Goal: Navigation & Orientation: Find specific page/section

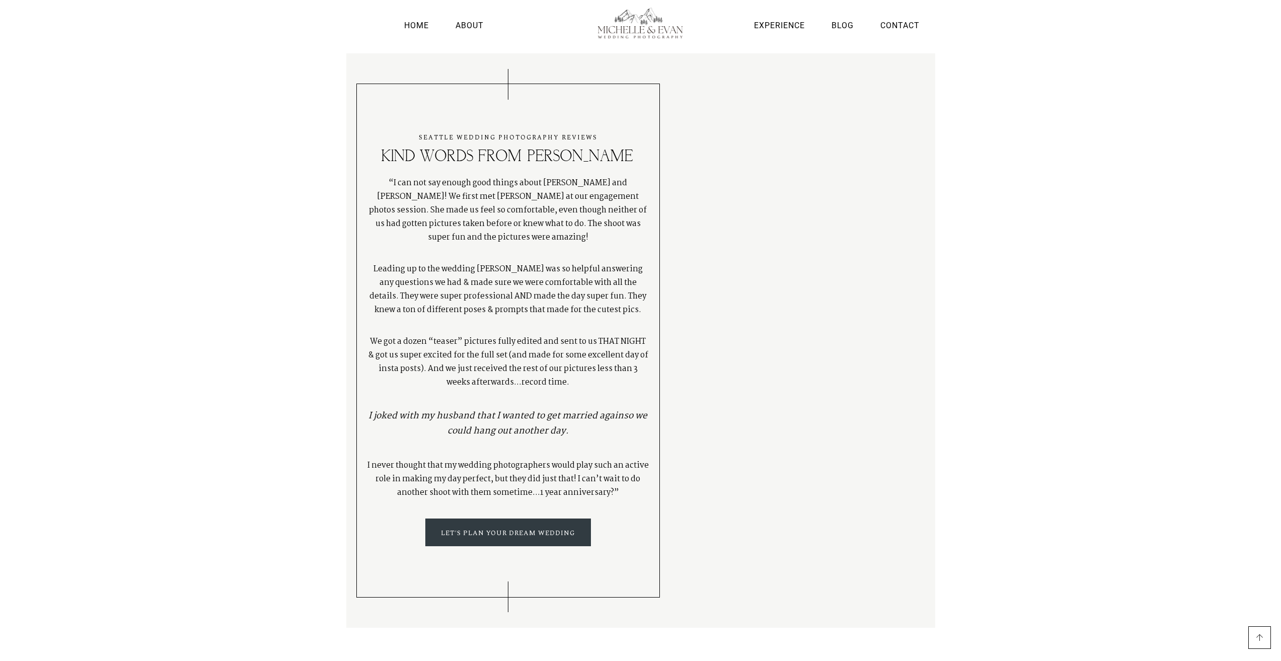
scroll to position [2415, 0]
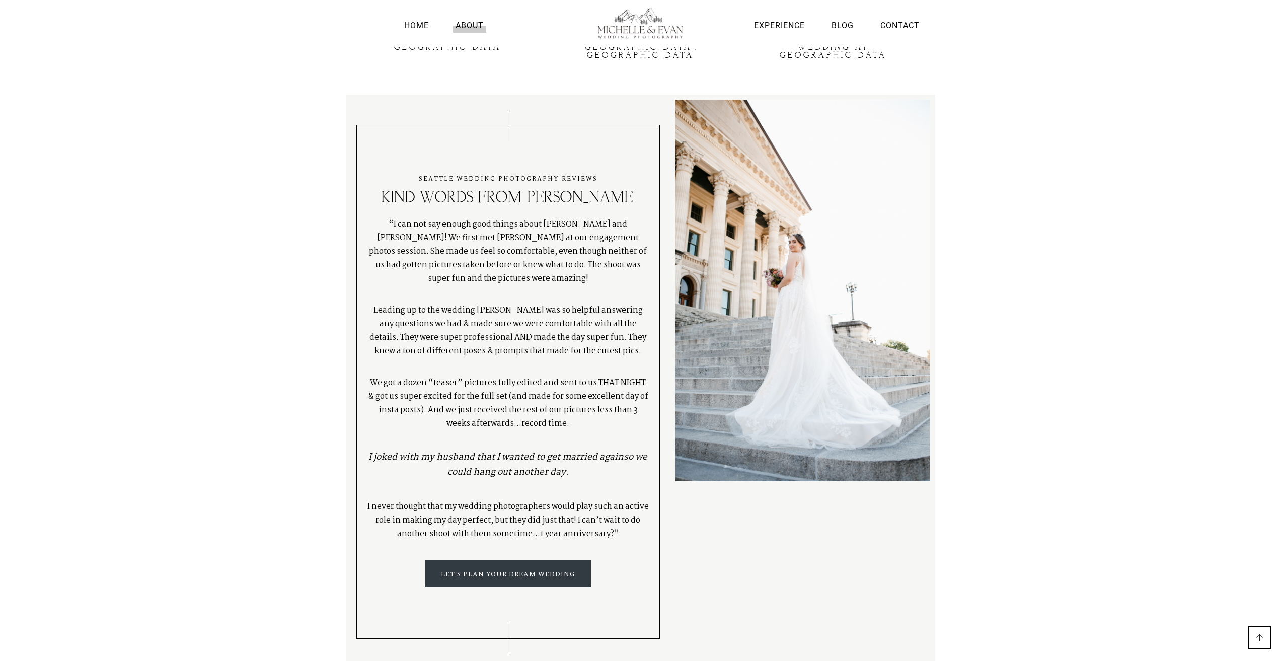
click at [464, 28] on link "About" at bounding box center [469, 26] width 33 height 14
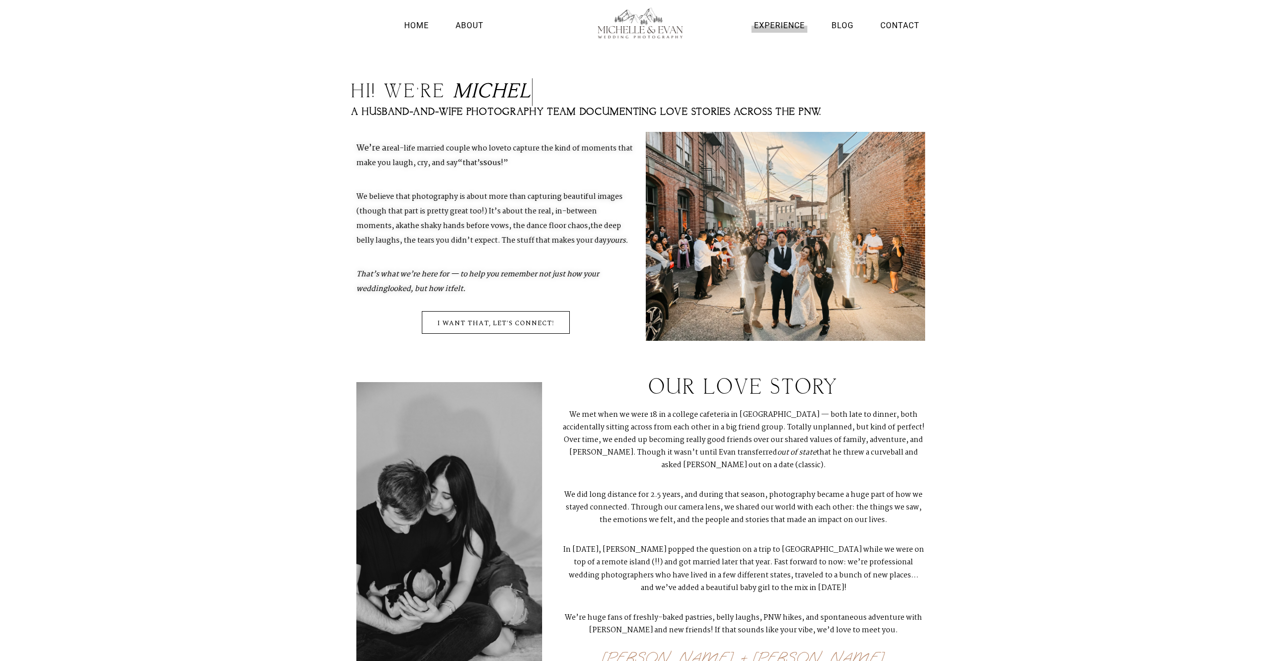
click at [784, 28] on link "Experience" at bounding box center [779, 26] width 56 height 14
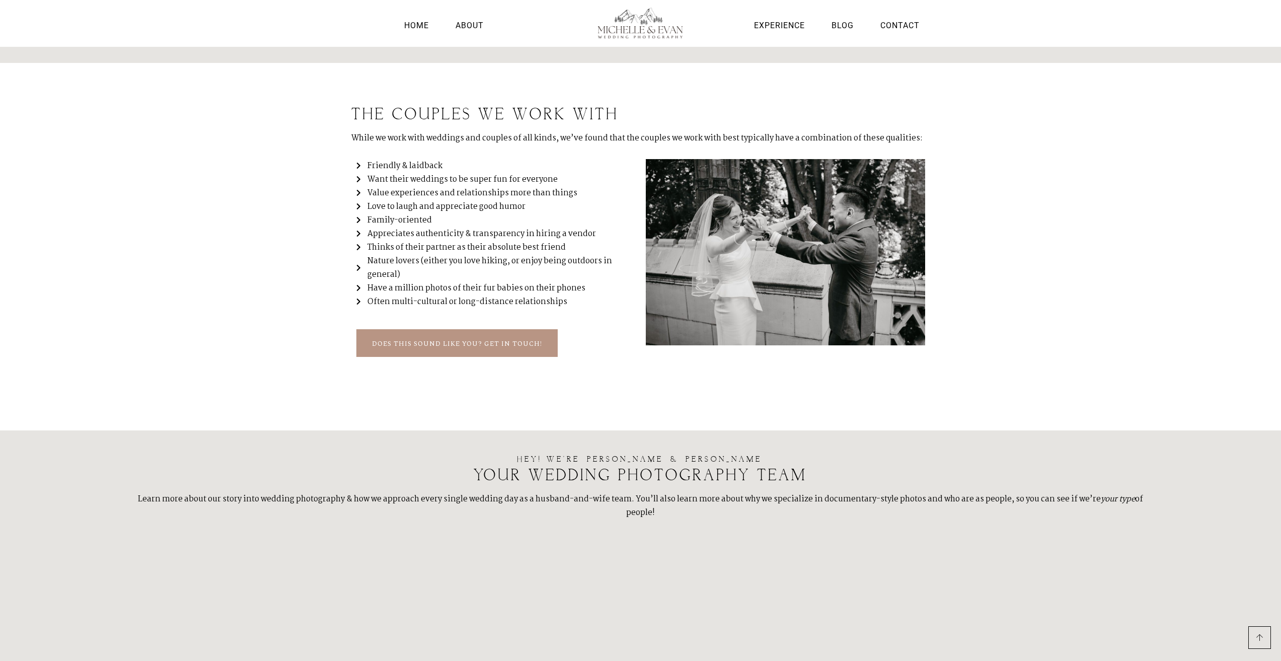
scroll to position [1776, 0]
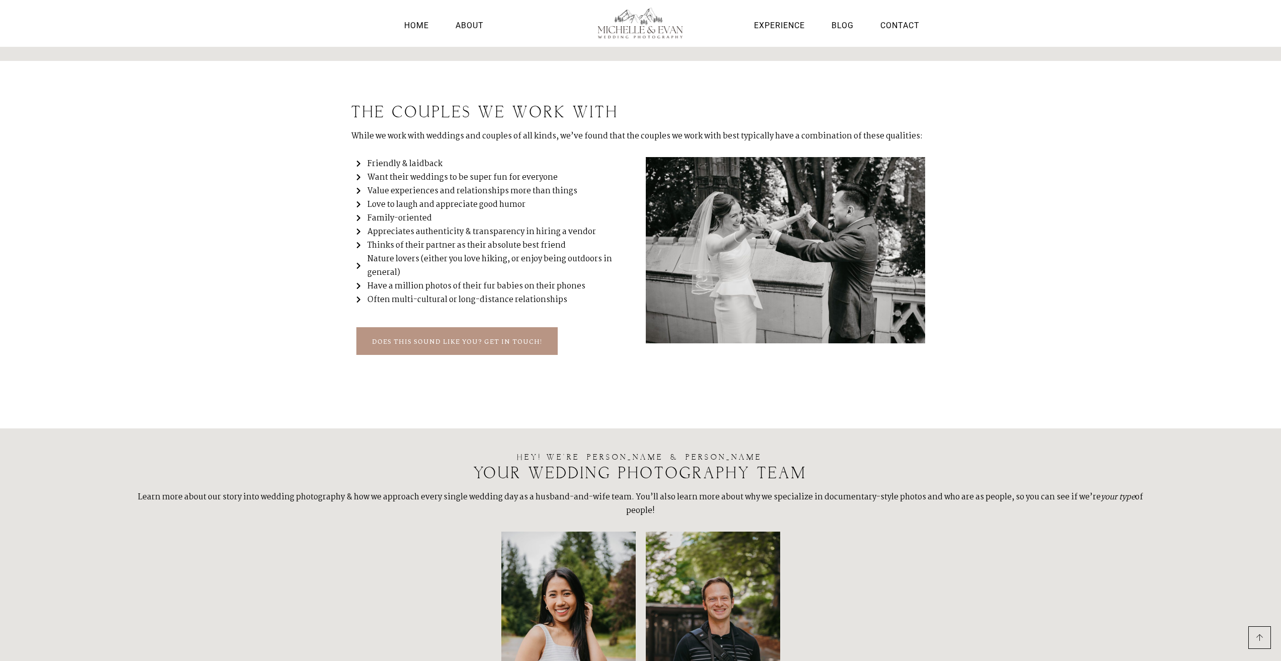
click at [357, 299] on icon at bounding box center [360, 299] width 9 height 7
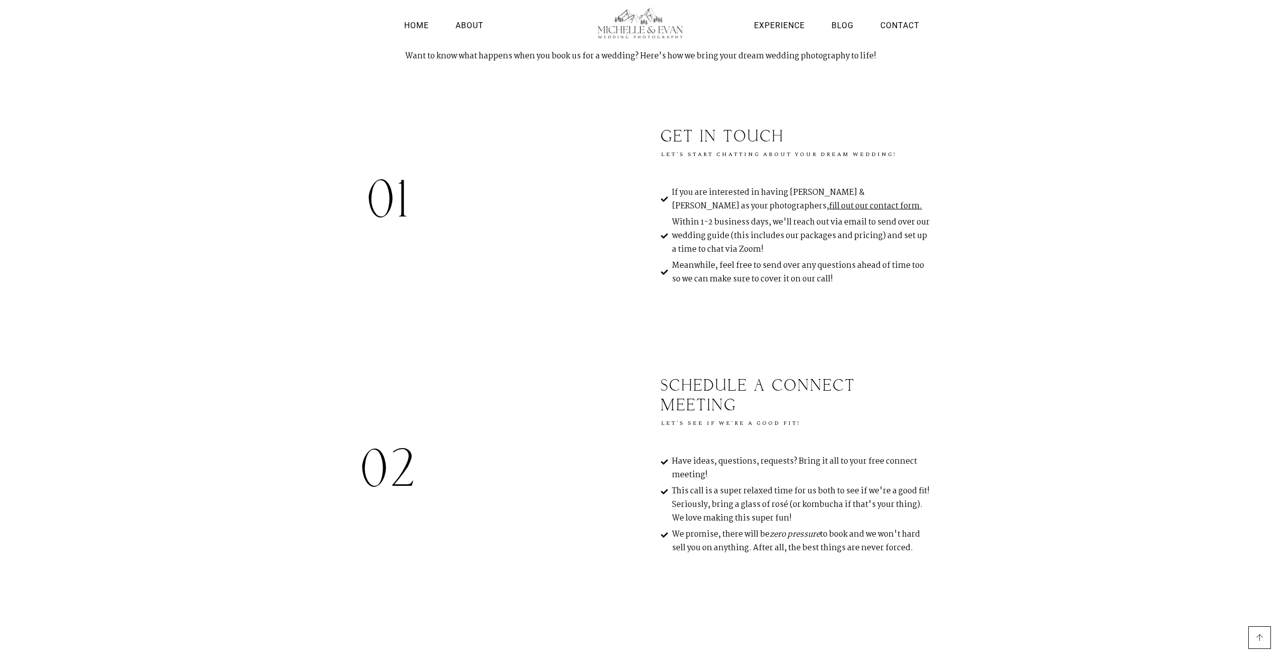
scroll to position [0, 0]
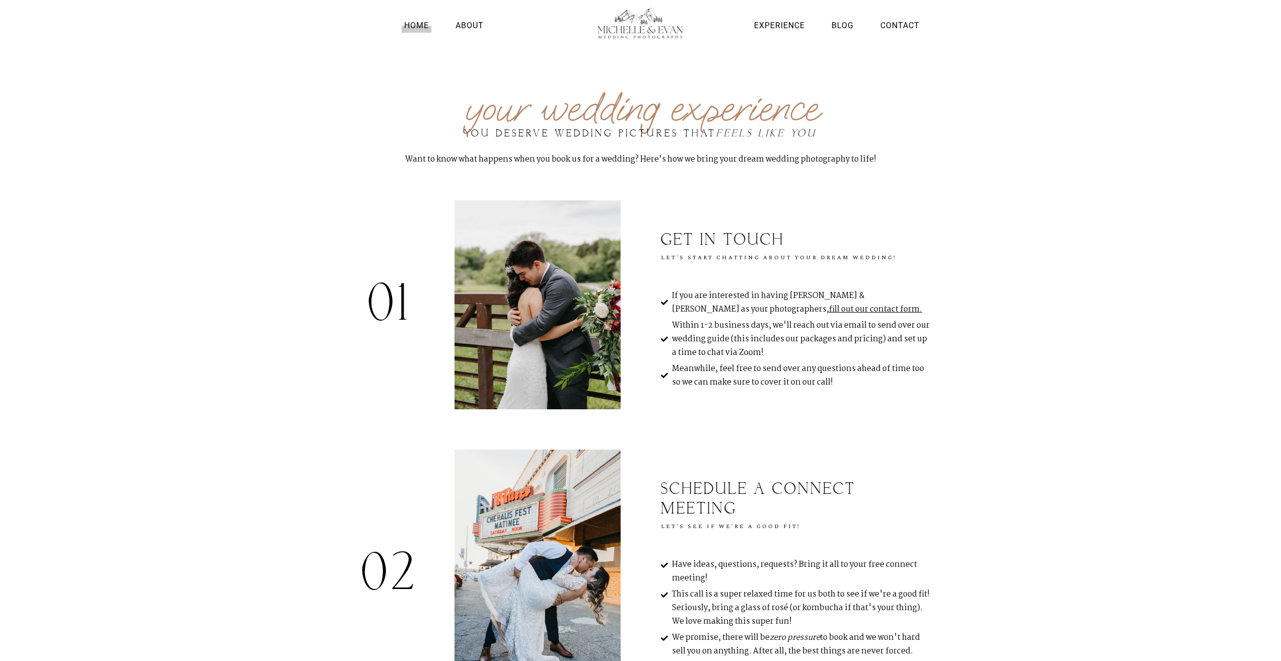
click at [430, 24] on link "Home" at bounding box center [417, 26] width 30 height 14
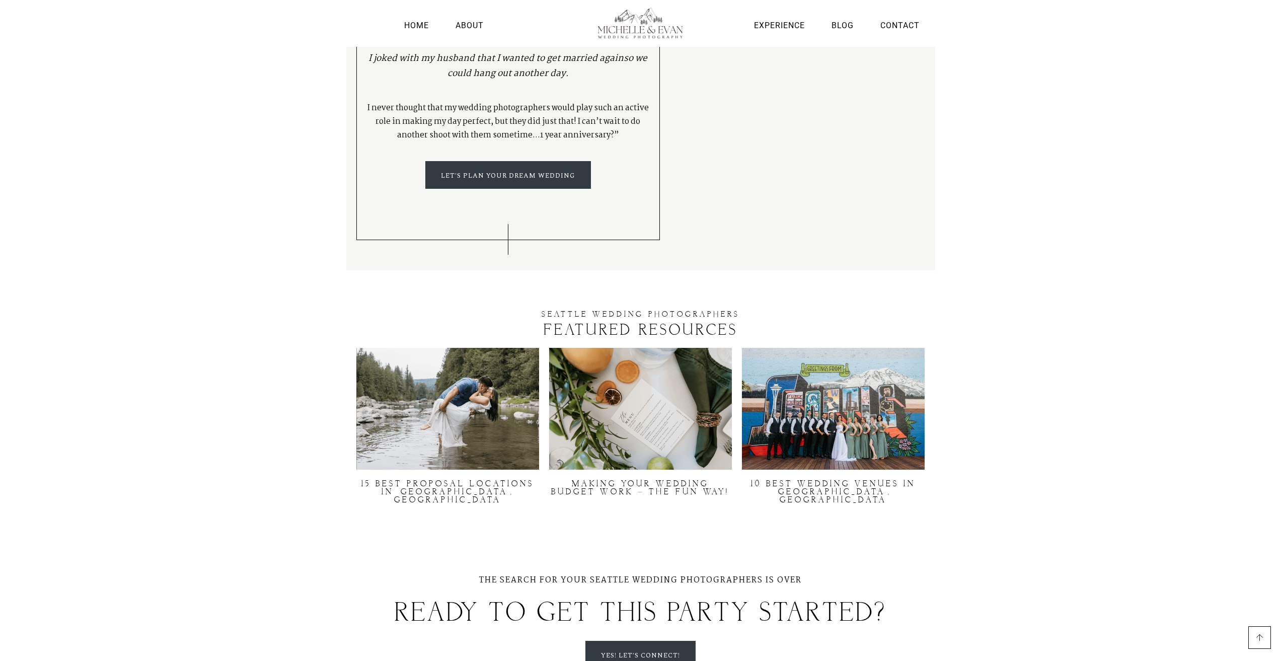
scroll to position [2959, 0]
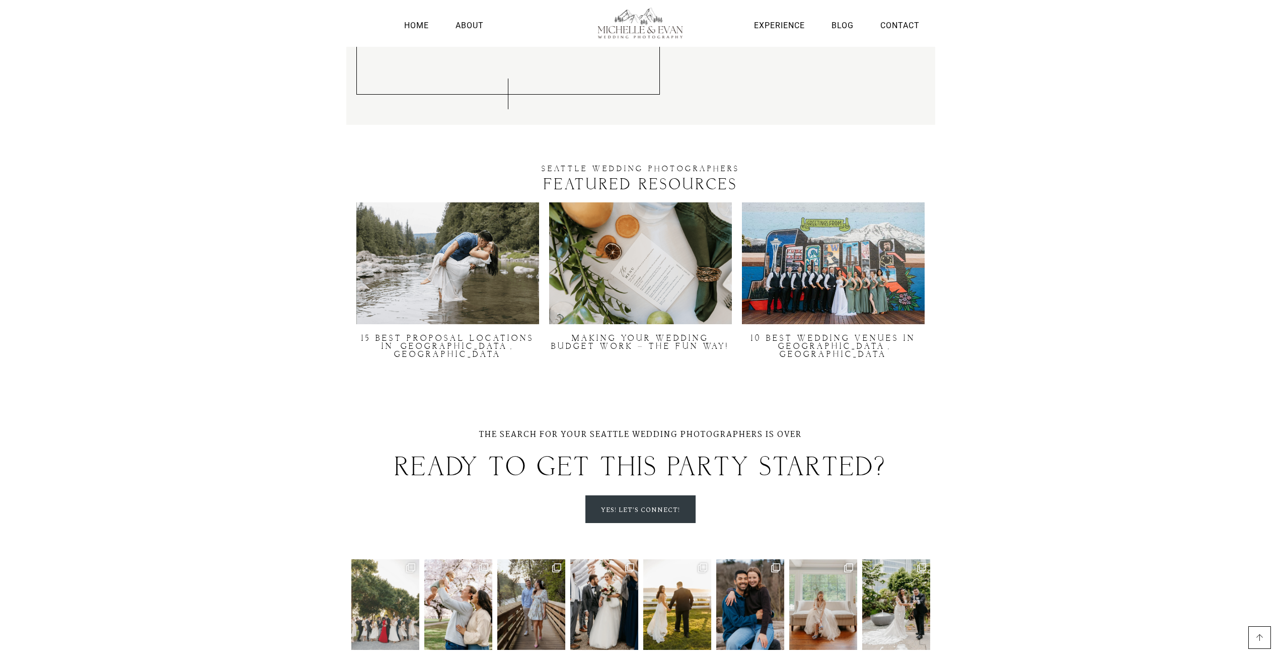
click at [390, 559] on img at bounding box center [385, 604] width 68 height 91
click at [902, 23] on link "Contact" at bounding box center [900, 26] width 44 height 14
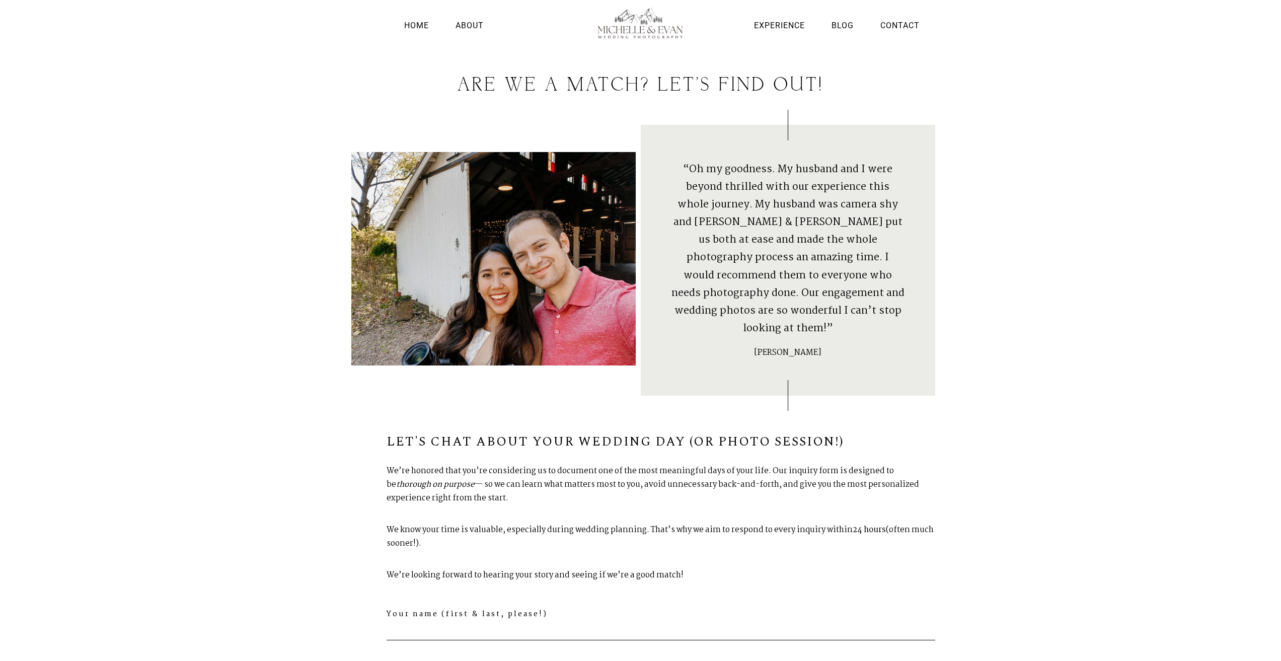
click at [625, 21] on img at bounding box center [640, 24] width 113 height 32
